Goal: Task Accomplishment & Management: Use online tool/utility

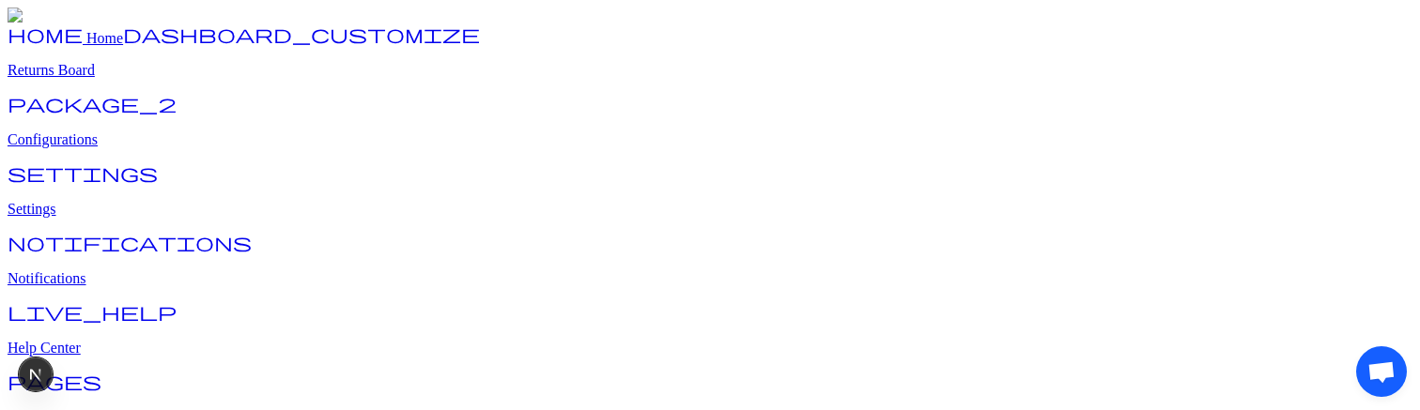
click at [103, 79] on p "Returns Board" at bounding box center [710, 70] width 1405 height 17
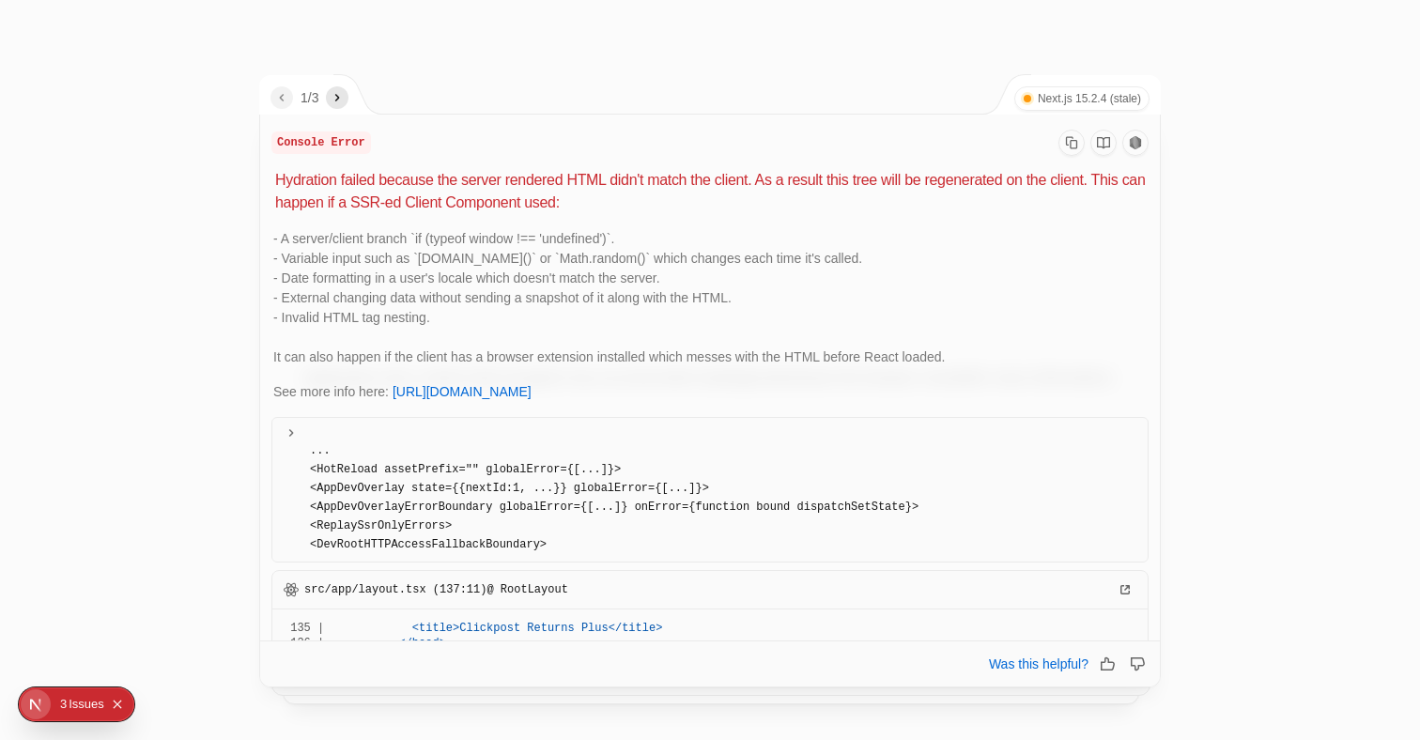
scroll to position [310, 0]
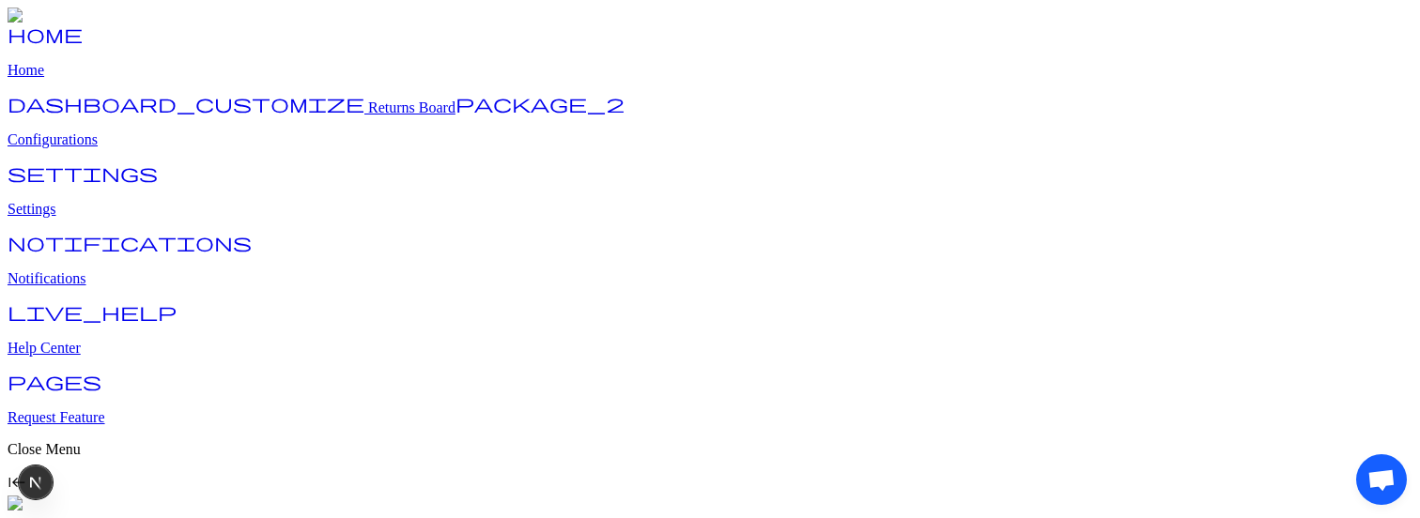
scroll to position [39, 0]
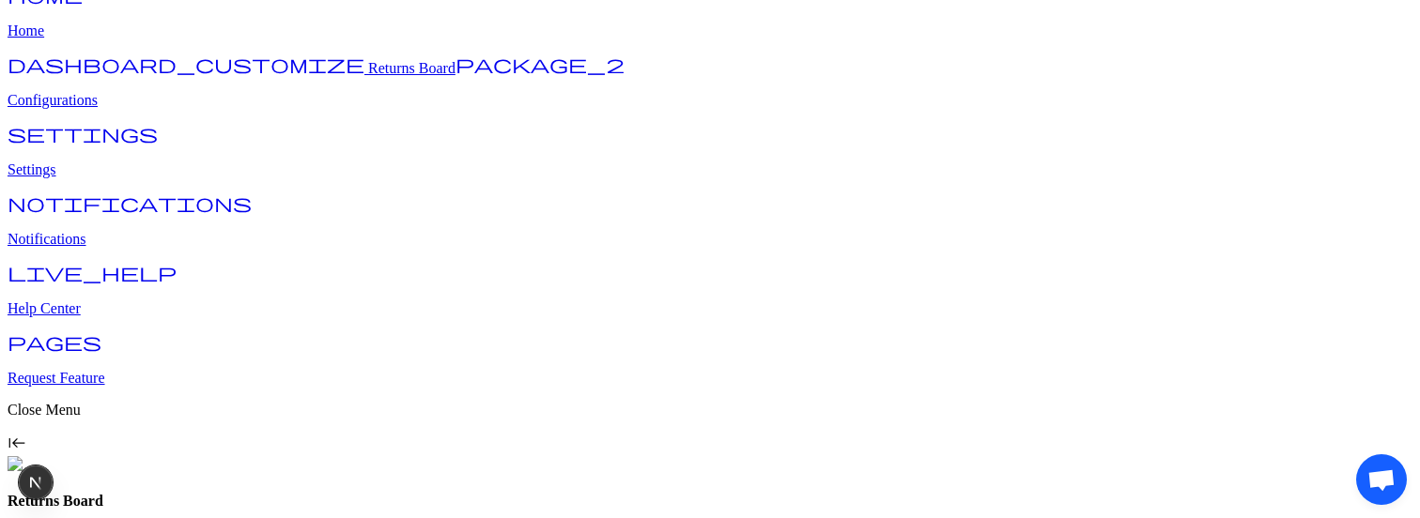
click at [1307, 372] on p "View Details" at bounding box center [1300, 371] width 69 height 14
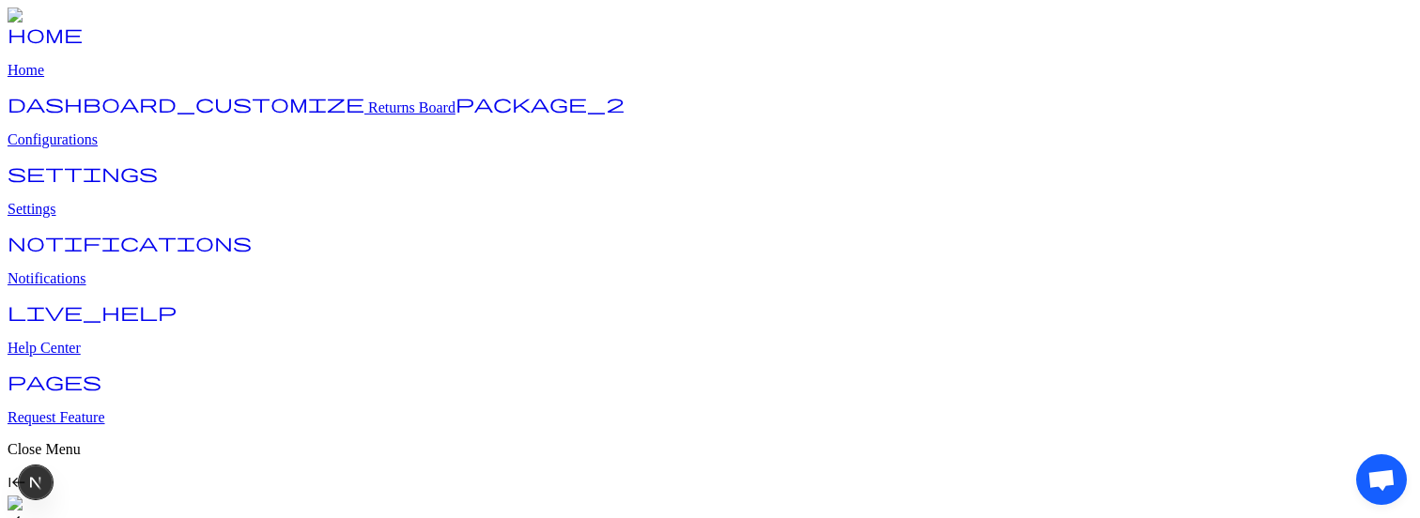
click at [30, 513] on span "arrow_back" at bounding box center [19, 524] width 23 height 23
